Goal: Task Accomplishment & Management: Manage account settings

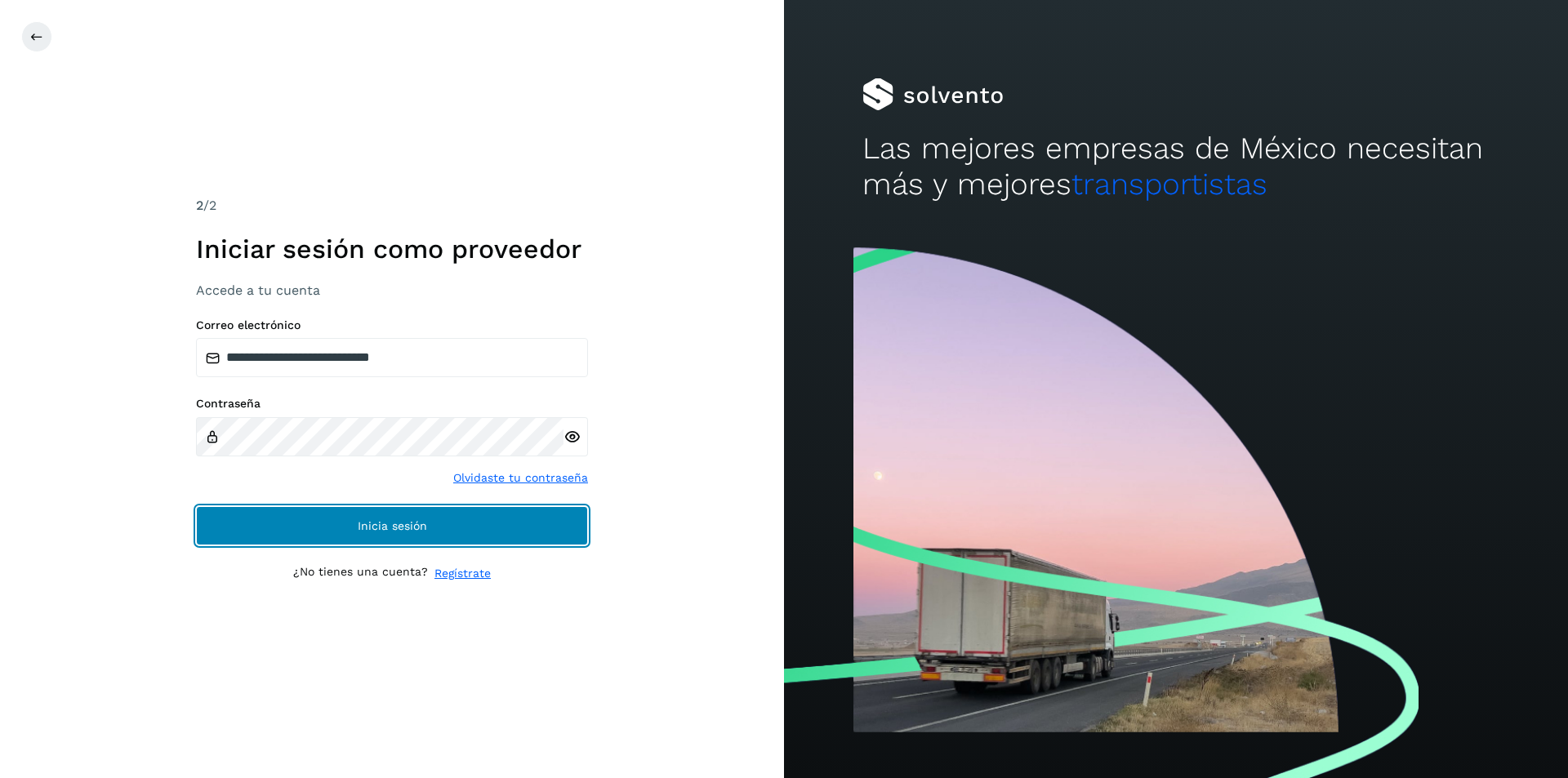
click at [507, 543] on button "Inicia sesión" at bounding box center [392, 526] width 392 height 39
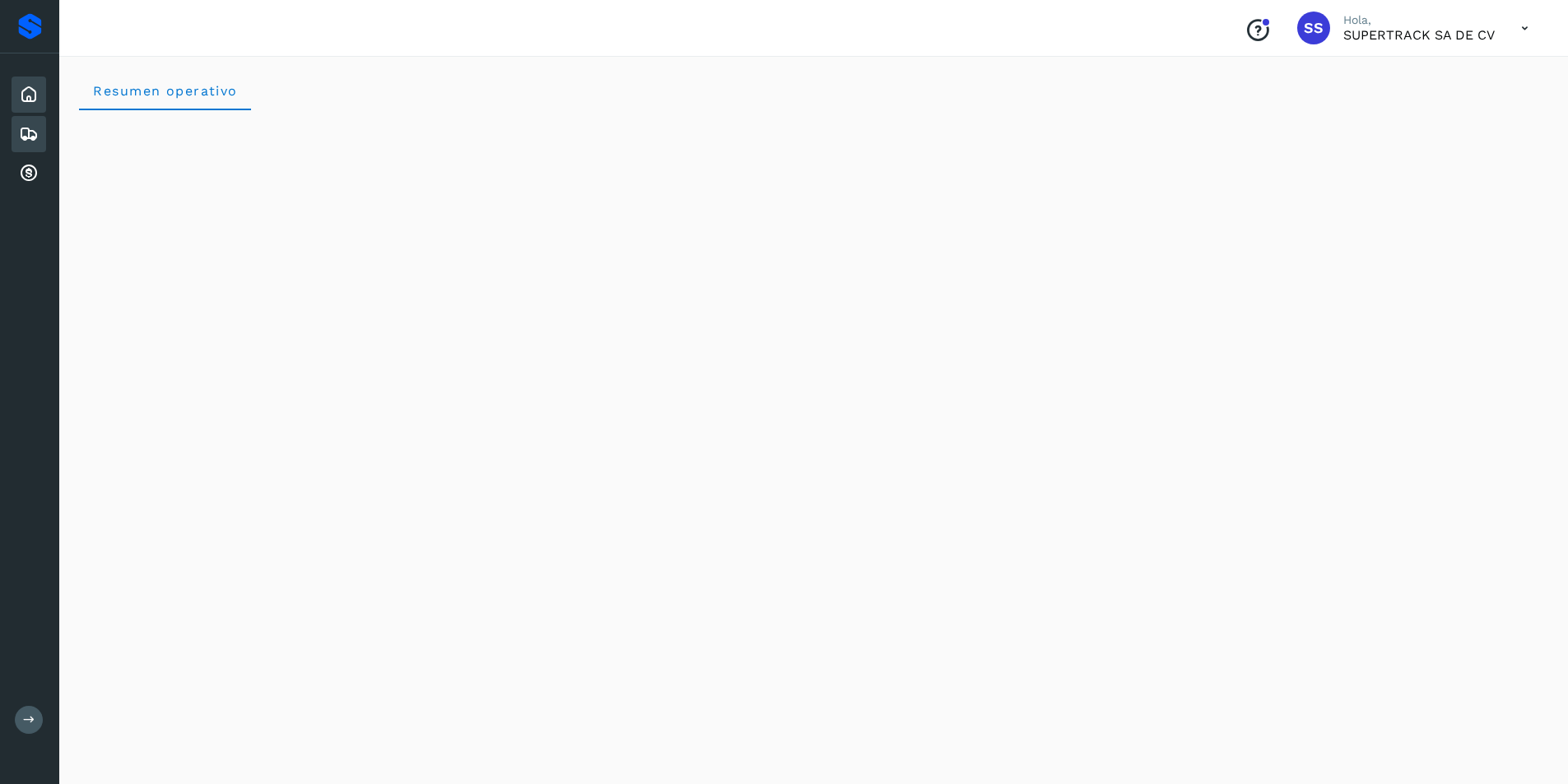
click at [27, 124] on icon at bounding box center [29, 133] width 19 height 19
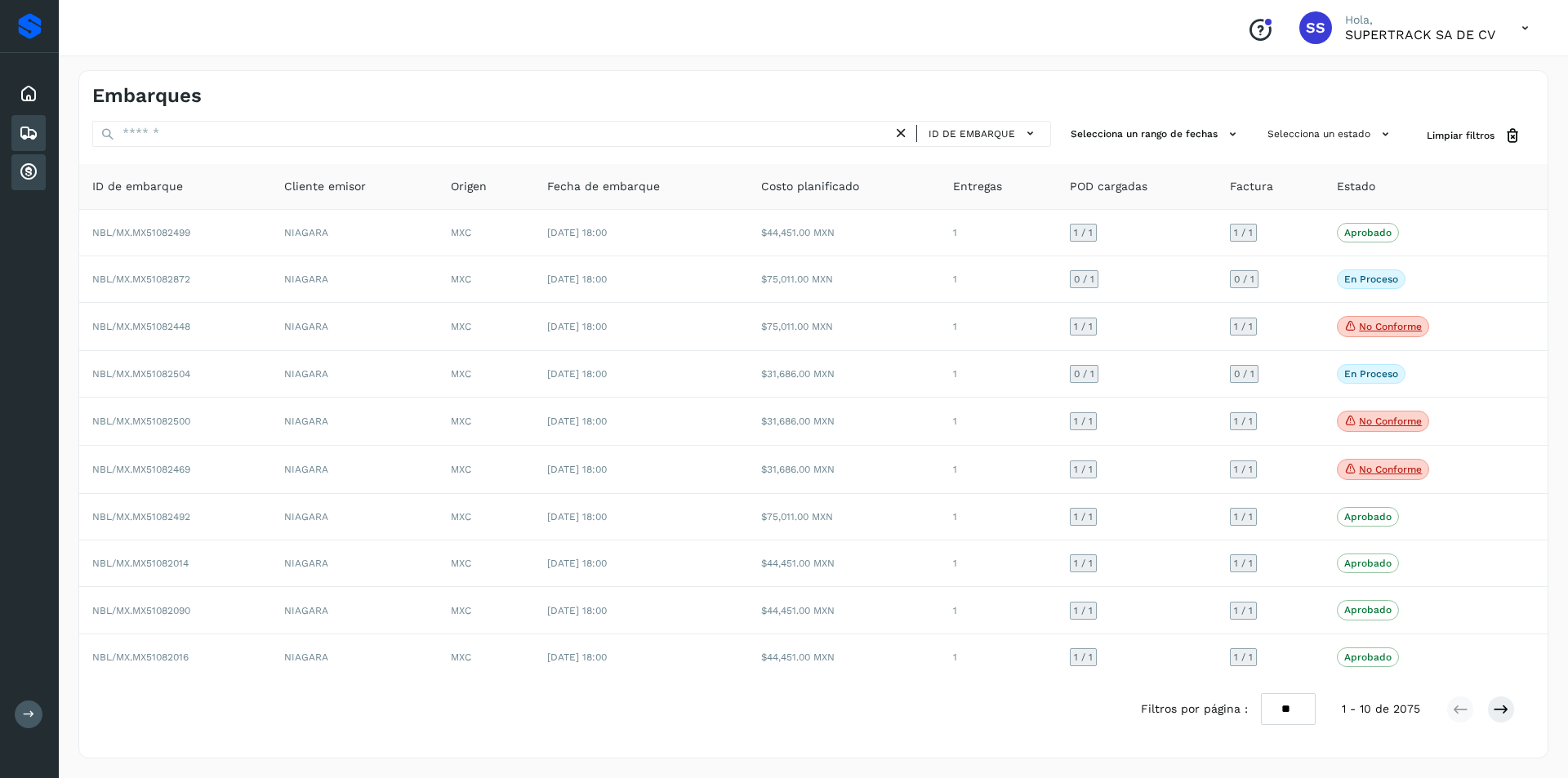
click at [43, 174] on div "Cuentas por cobrar" at bounding box center [29, 172] width 35 height 36
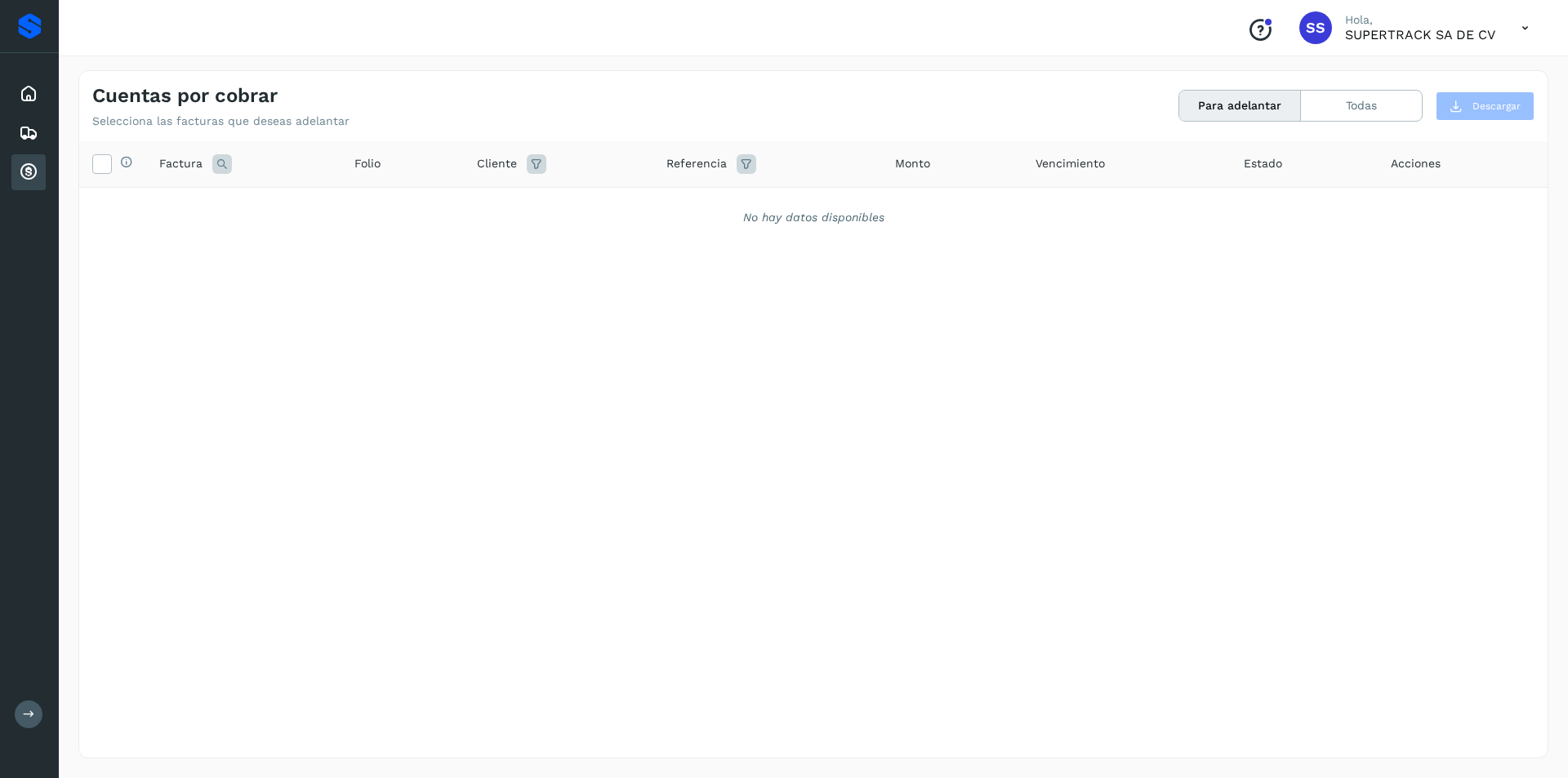
click at [1524, 27] on icon at bounding box center [1525, 28] width 34 height 34
click at [1426, 74] on div "Cerrar sesión" at bounding box center [1444, 74] width 195 height 31
